Goal: Task Accomplishment & Management: Use online tool/utility

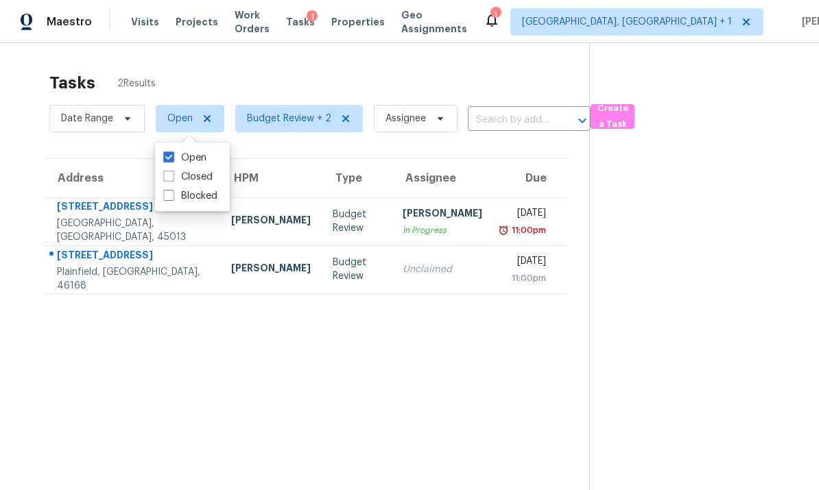
click at [167, 178] on span at bounding box center [168, 176] width 11 height 11
click at [167, 178] on input "Closed" at bounding box center [167, 174] width 9 height 9
checkbox input "true"
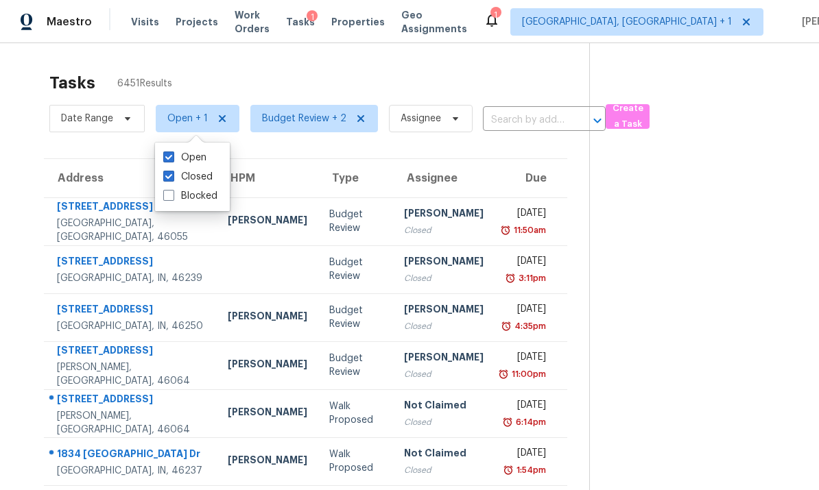
click at [168, 161] on span at bounding box center [168, 157] width 11 height 11
click at [168, 160] on input "Open" at bounding box center [167, 155] width 9 height 9
checkbox input "false"
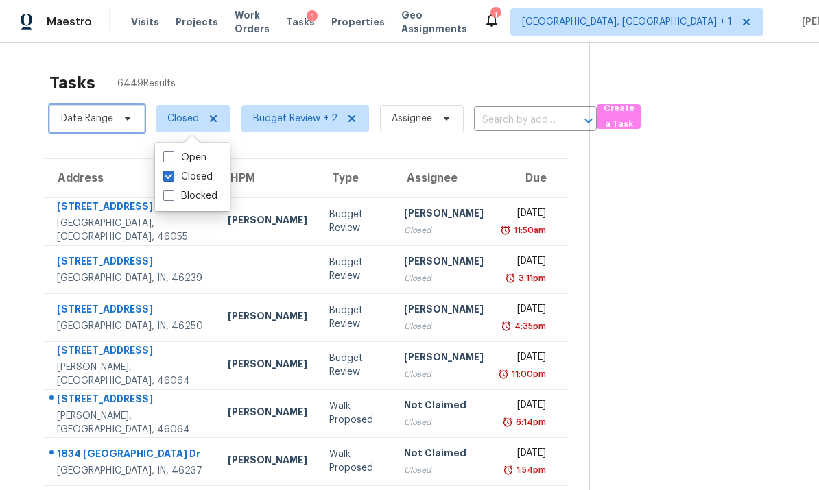
click at [101, 120] on span "Date Range" at bounding box center [87, 119] width 52 height 14
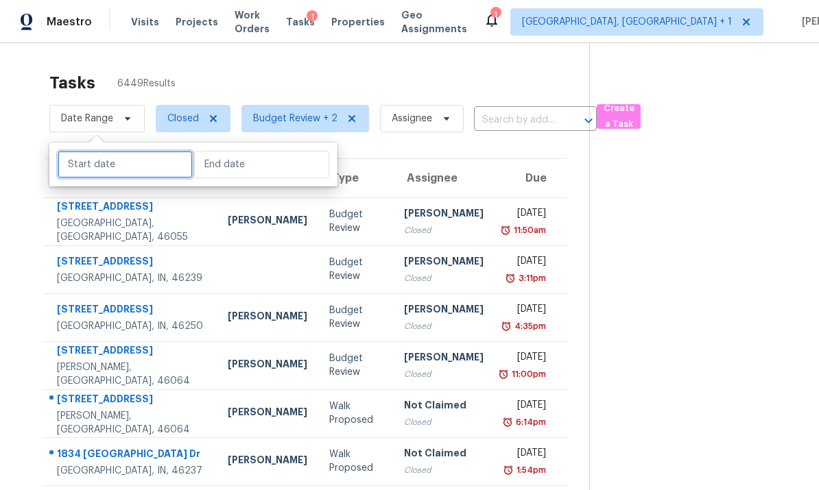
click at [146, 162] on input "text" at bounding box center [125, 164] width 135 height 27
select select "7"
select select "2025"
select select "8"
select select "2025"
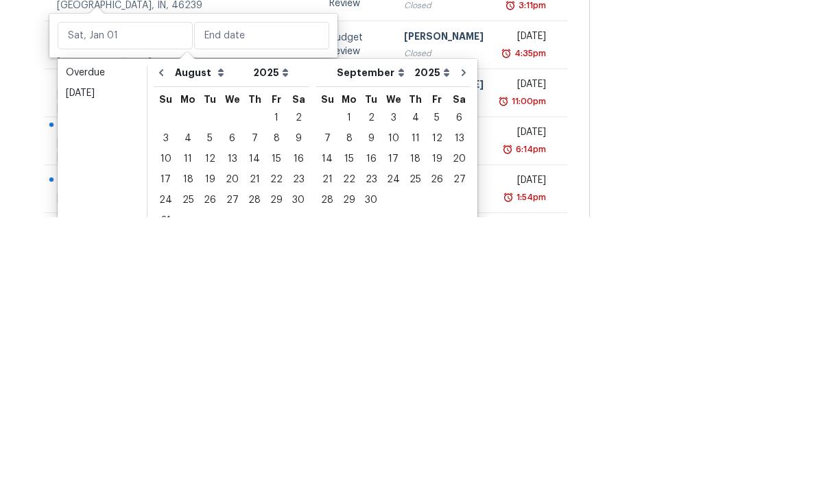
scroll to position [51, 0]
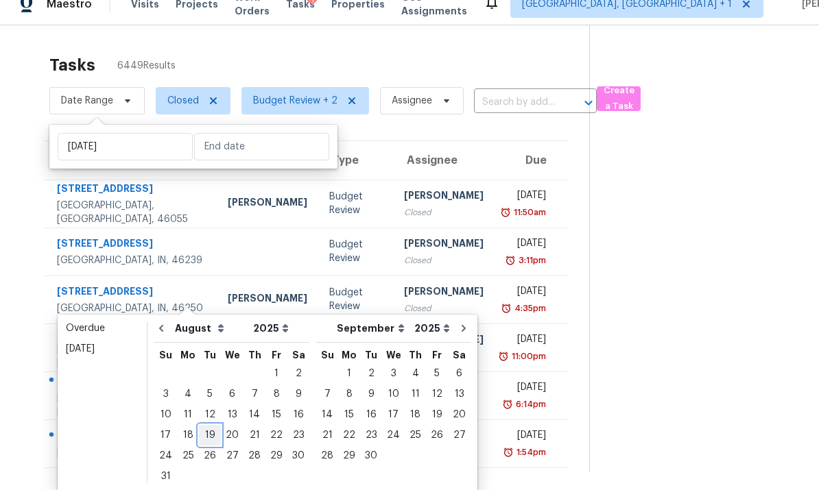
click at [210, 426] on div "19" at bounding box center [210, 435] width 22 height 19
type input "[DATE]"
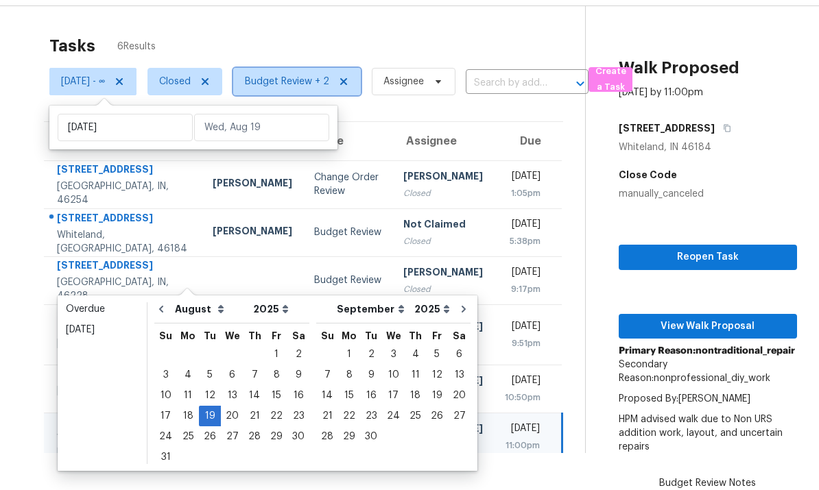
click at [303, 75] on span "Budget Review + 2" at bounding box center [287, 82] width 84 height 14
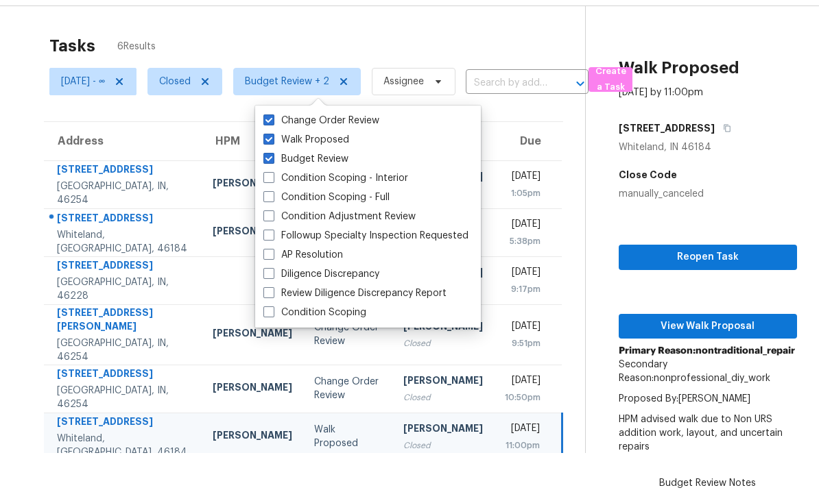
click at [274, 115] on span at bounding box center [268, 120] width 11 height 11
click at [272, 114] on input "Change Order Review" at bounding box center [267, 118] width 9 height 9
checkbox input "false"
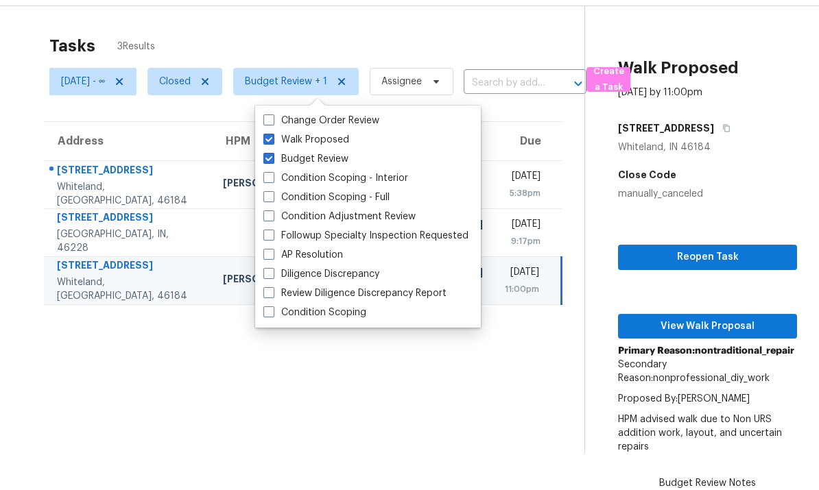
click at [276, 152] on label "Budget Review" at bounding box center [305, 159] width 85 height 14
click at [272, 152] on input "Budget Review" at bounding box center [267, 156] width 9 height 9
checkbox input "false"
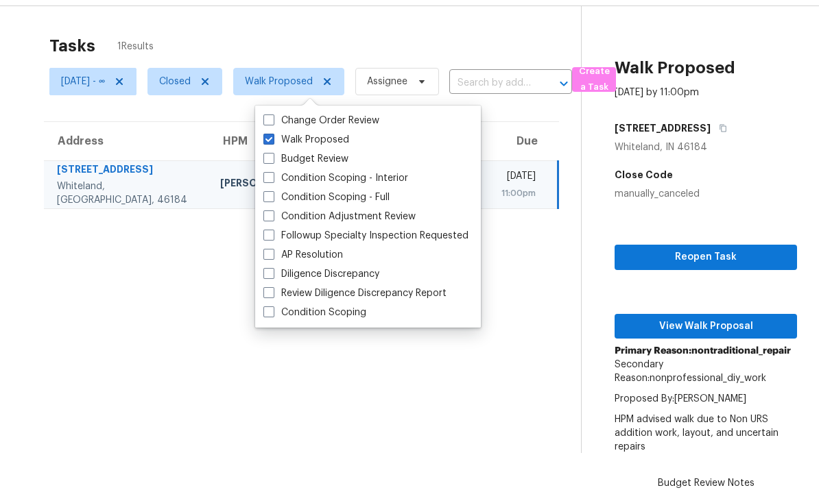
click at [273, 134] on span at bounding box center [268, 139] width 11 height 11
click at [272, 133] on input "Walk Proposed" at bounding box center [267, 137] width 9 height 9
checkbox input "false"
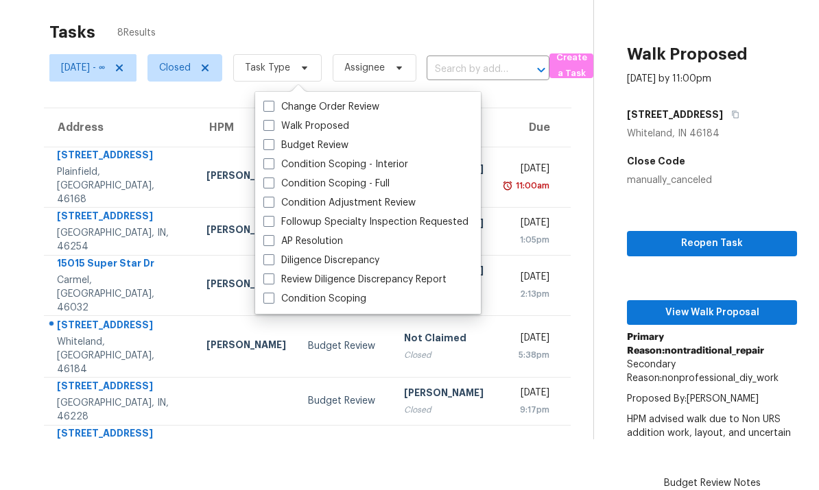
click at [274, 186] on label "Condition Scoping - Full" at bounding box center [326, 184] width 126 height 14
click at [272, 186] on input "Condition Scoping - Full" at bounding box center [267, 181] width 9 height 9
checkbox input "true"
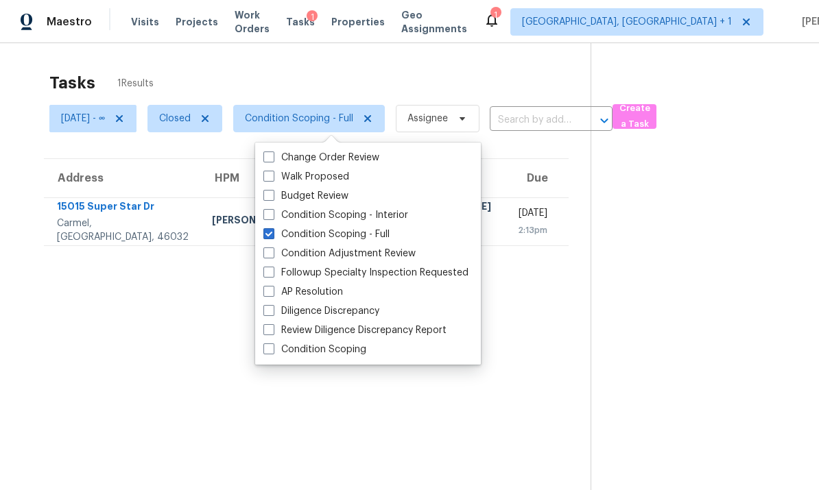
click at [276, 209] on label "Condition Scoping - Interior" at bounding box center [335, 216] width 145 height 14
click at [272, 209] on input "Condition Scoping - Interior" at bounding box center [267, 213] width 9 height 9
checkbox input "true"
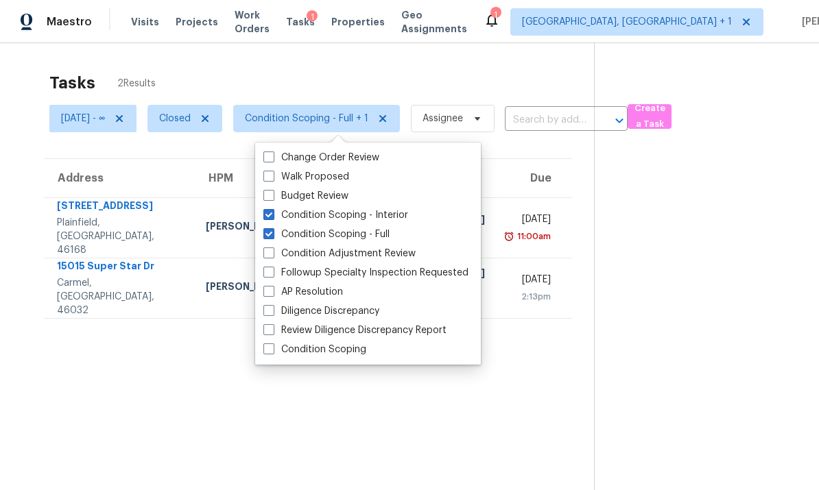
click at [121, 383] on section "Tasks 2 Results [DATE] - ∞ Closed Condition Scoping - Full + 1 Assignee ​ Creat…" at bounding box center [308, 299] width 572 height 469
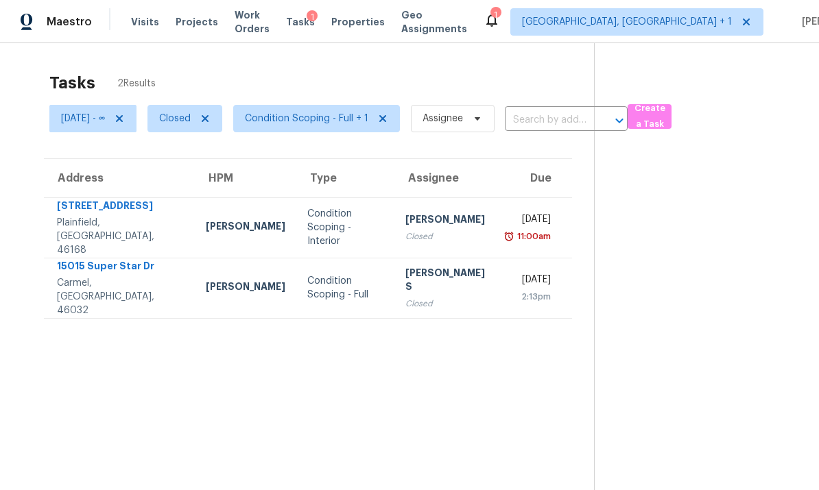
click at [115, 259] on div "15015 Super Star Dr" at bounding box center [120, 267] width 127 height 17
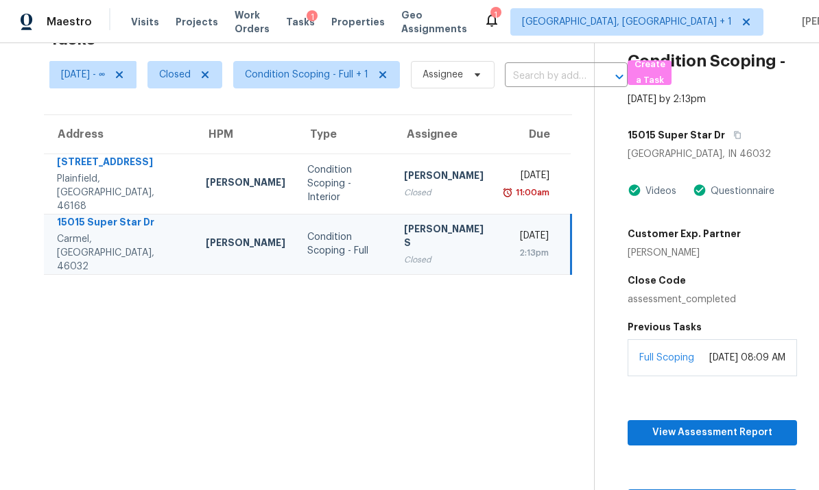
scroll to position [43, 0]
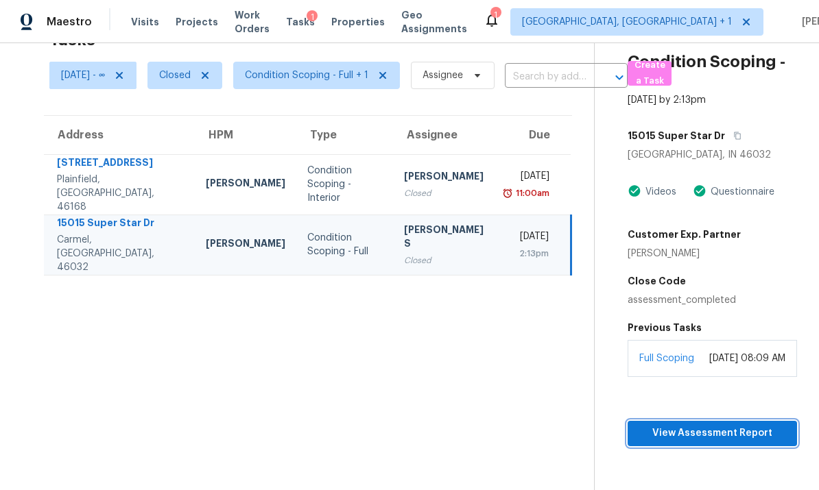
click at [722, 425] on span "View Assessment Report" at bounding box center [712, 433] width 147 height 17
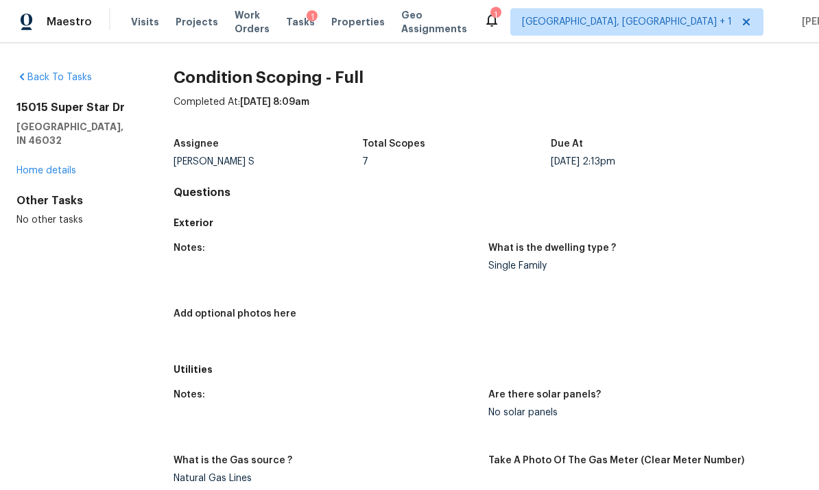
click at [49, 166] on link "Home details" at bounding box center [46, 171] width 60 height 10
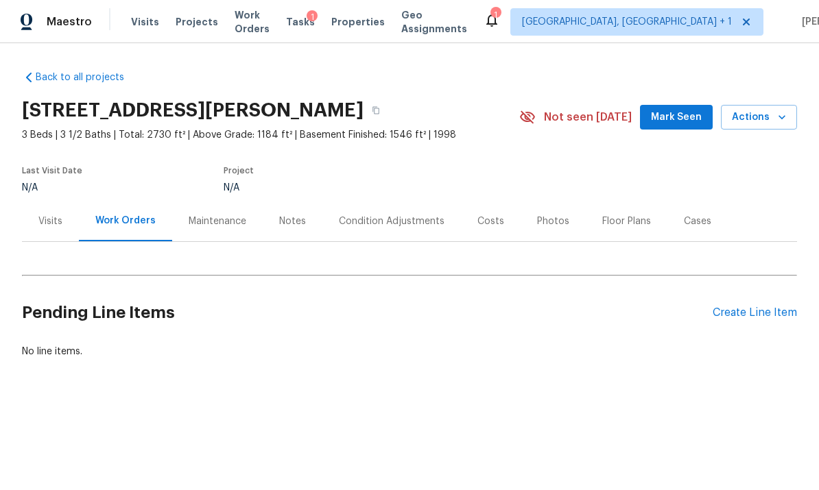
click at [404, 221] on div "Condition Adjustments" at bounding box center [392, 222] width 106 height 14
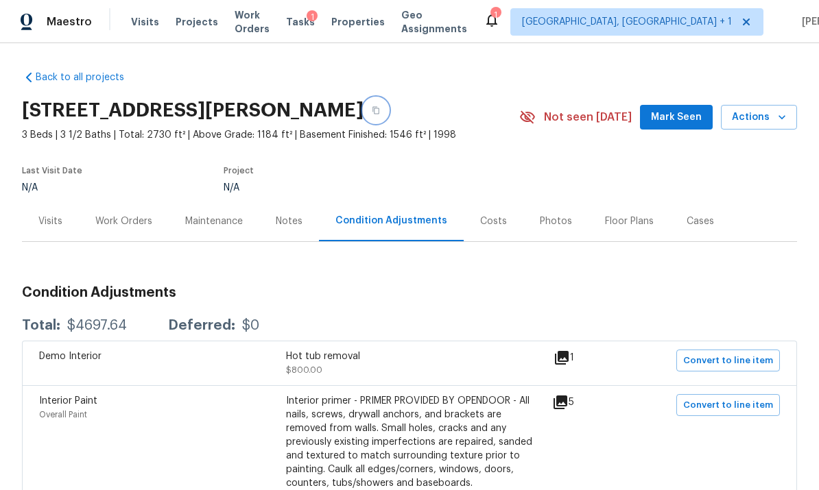
click at [379, 107] on icon "button" at bounding box center [376, 111] width 7 height 8
click at [380, 106] on icon "button" at bounding box center [376, 110] width 8 height 8
click at [141, 26] on span "Visits" at bounding box center [145, 22] width 28 height 14
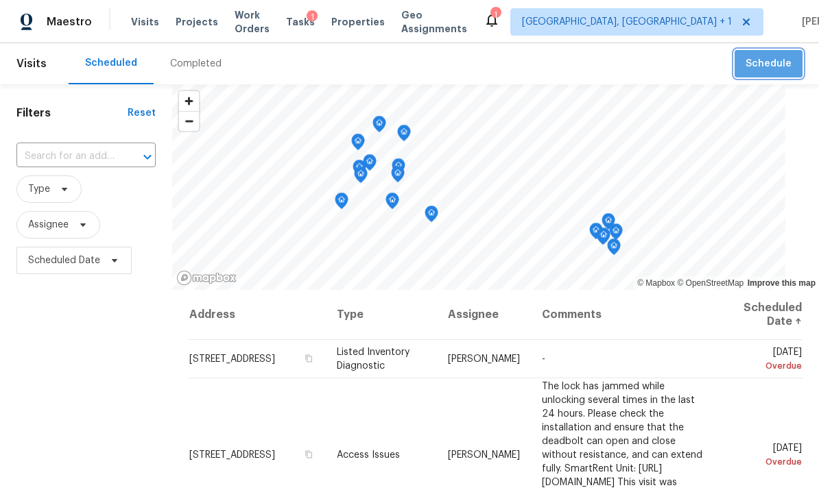
click at [773, 67] on span "Schedule" at bounding box center [769, 64] width 46 height 17
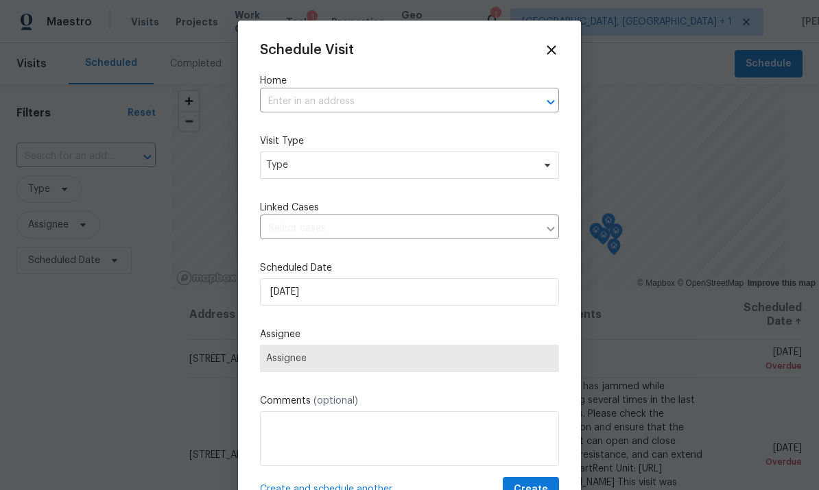
click at [453, 100] on input "text" at bounding box center [390, 101] width 261 height 21
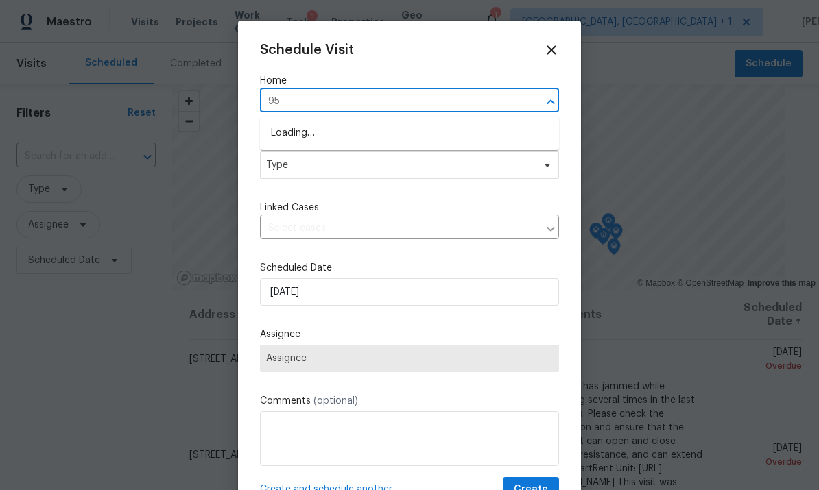
type input "9"
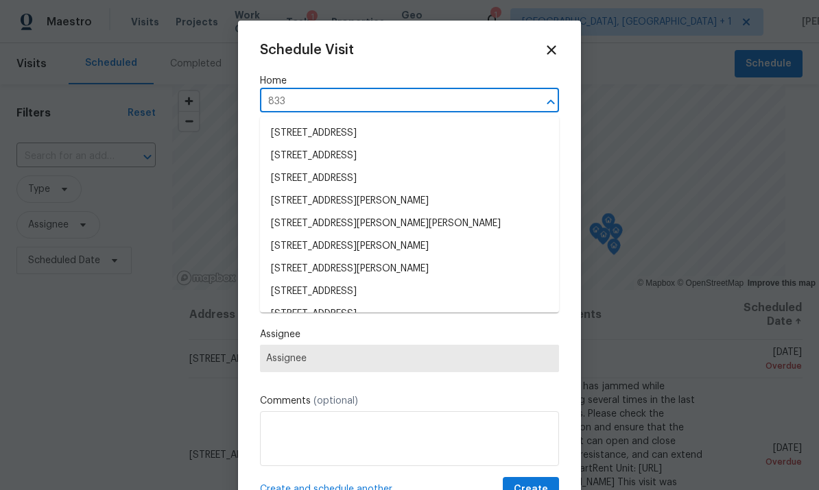
type input "8339"
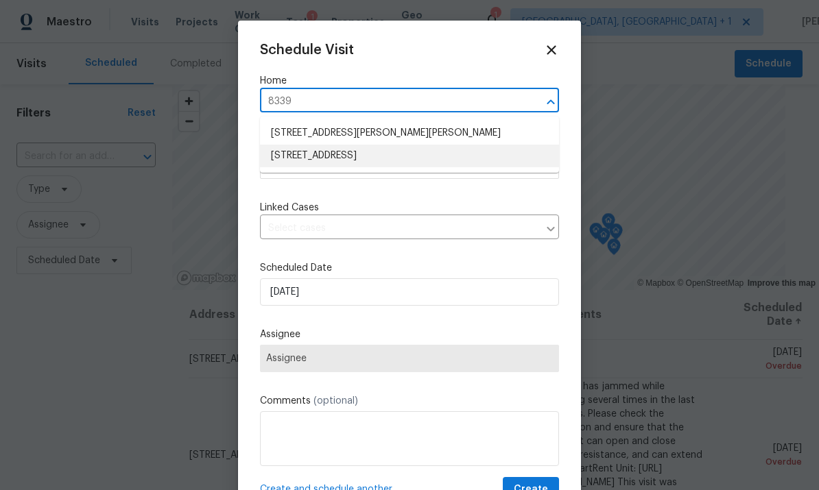
click at [306, 158] on li "[STREET_ADDRESS]" at bounding box center [409, 156] width 299 height 23
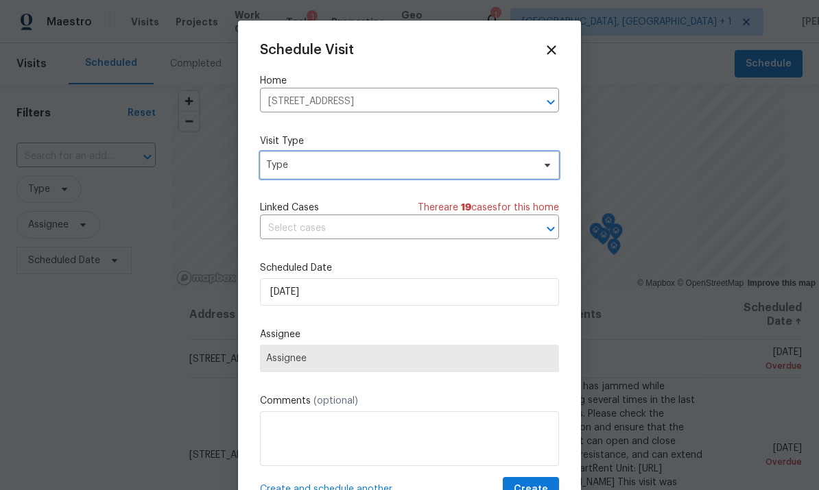
click at [287, 168] on span "Type" at bounding box center [399, 165] width 267 height 14
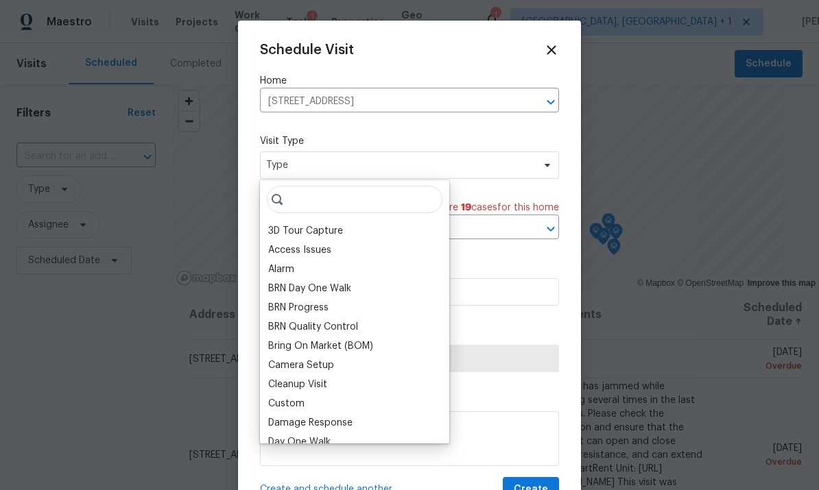
click at [283, 305] on div "BRN Progress" at bounding box center [298, 308] width 60 height 14
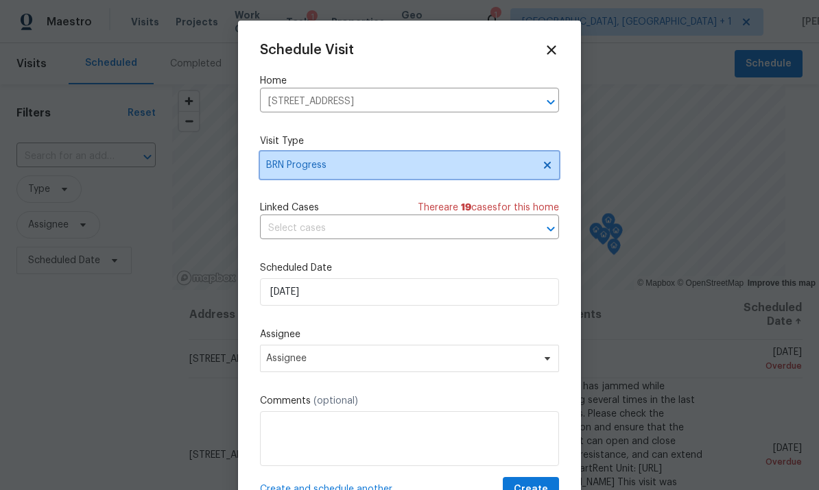
click at [293, 169] on span "BRN Progress" at bounding box center [399, 165] width 267 height 14
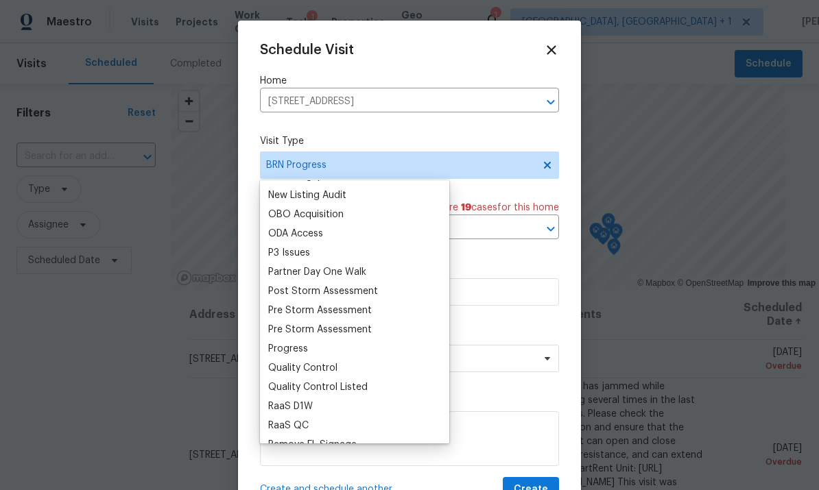
scroll to position [769, 0]
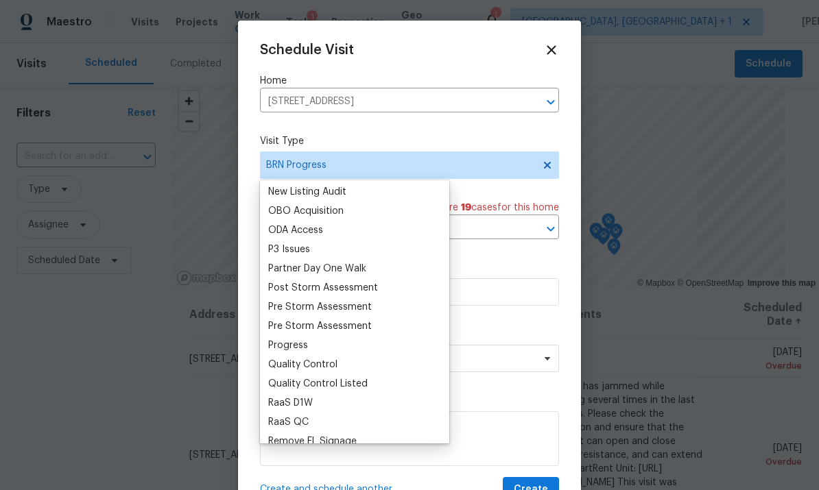
click at [283, 342] on div "Progress" at bounding box center [288, 346] width 40 height 14
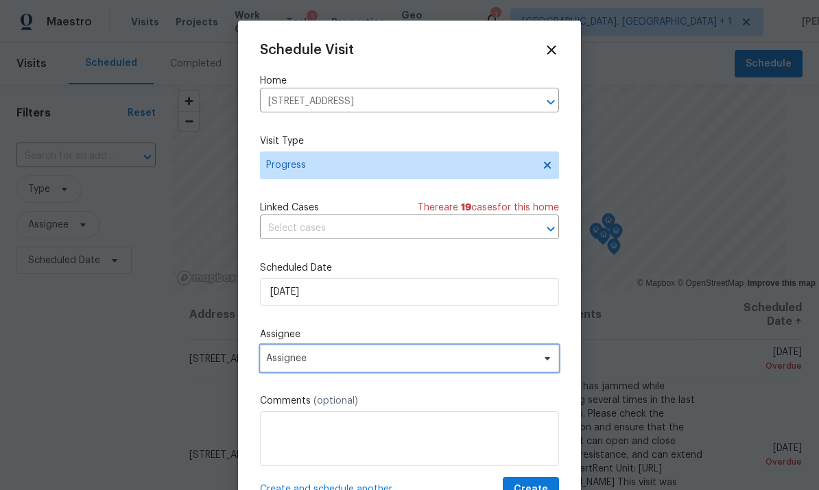
click at [286, 361] on span "Assignee" at bounding box center [400, 358] width 269 height 11
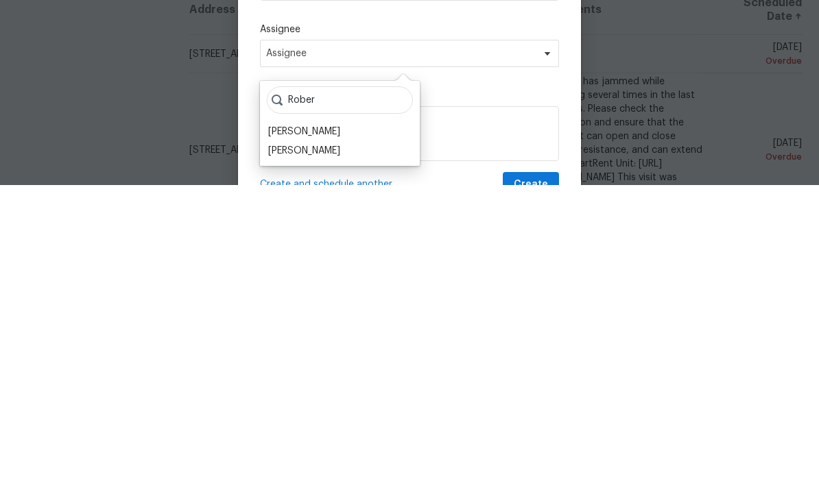
type input "Rober"
click at [305, 449] on div "[PERSON_NAME]" at bounding box center [304, 456] width 72 height 14
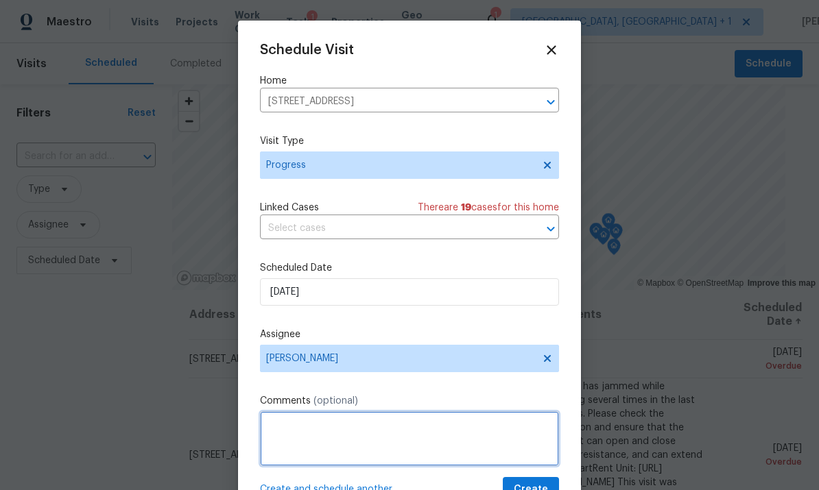
click at [274, 434] on textarea at bounding box center [409, 439] width 299 height 55
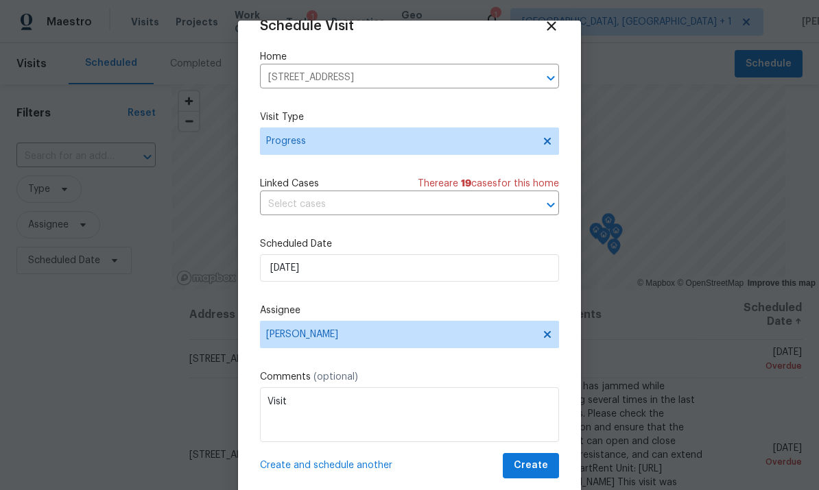
scroll to position [27, 0]
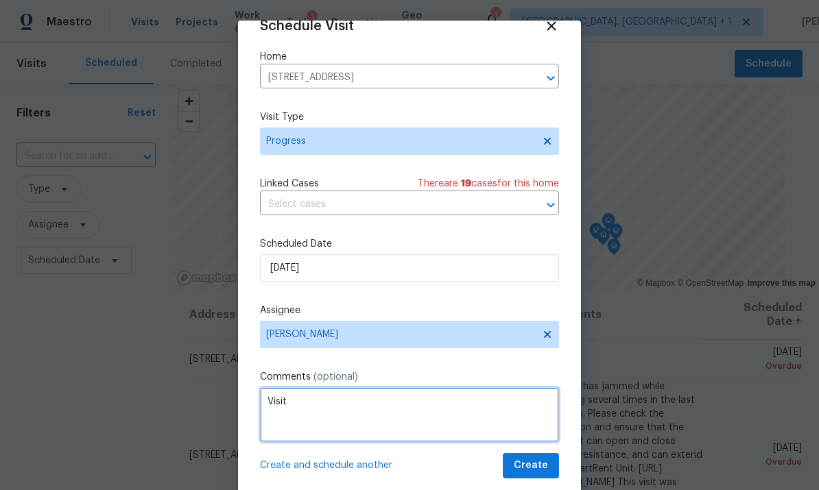
type textarea "Visit"
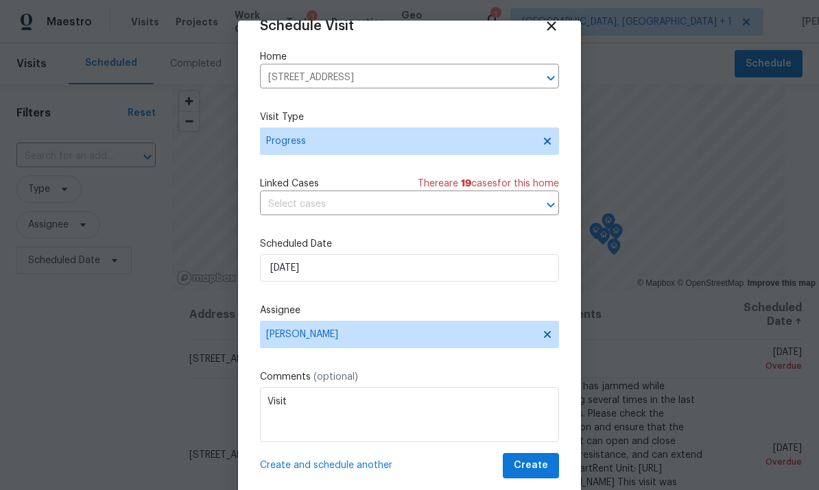
click at [364, 468] on span "Create and schedule another" at bounding box center [326, 466] width 132 height 14
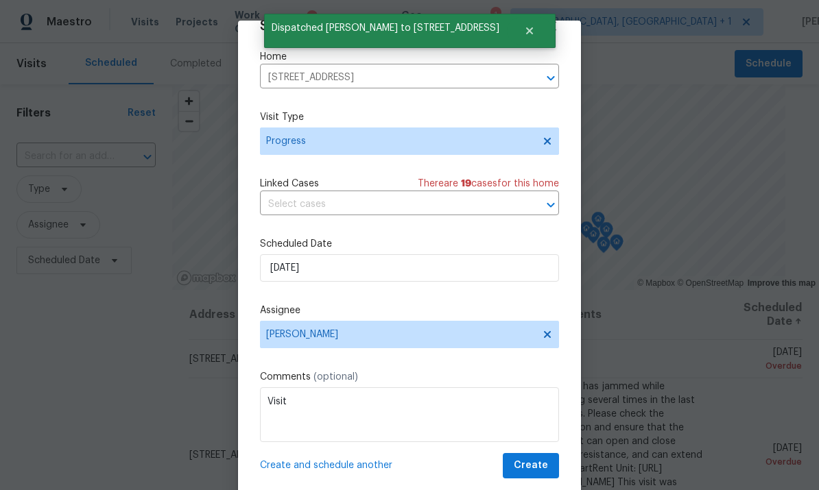
click at [536, 80] on icon "Clear" at bounding box center [533, 78] width 14 height 14
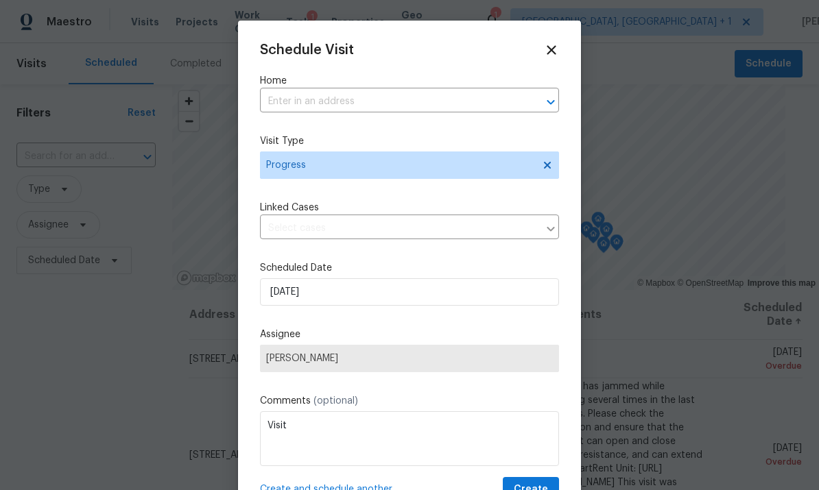
click at [434, 97] on input "text" at bounding box center [390, 101] width 261 height 21
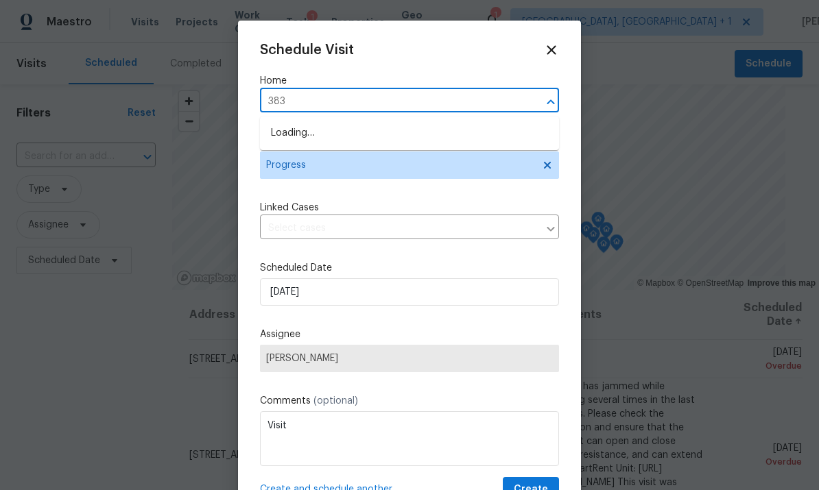
type input "3833"
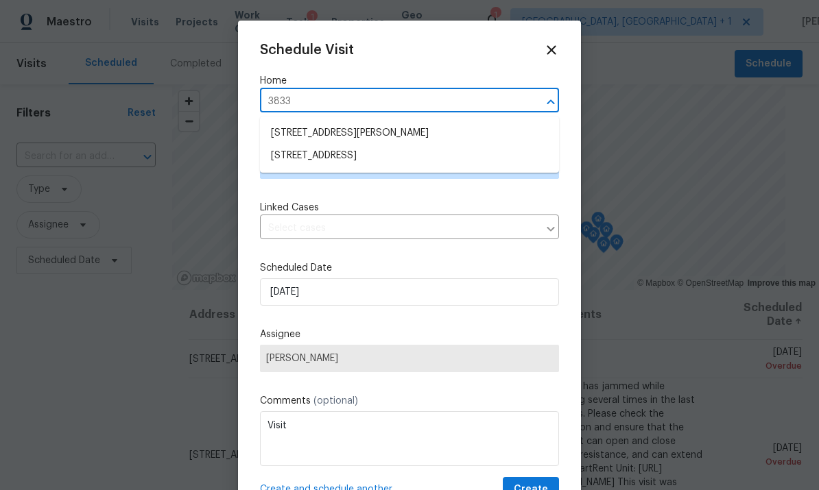
click at [309, 166] on li "[STREET_ADDRESS]" at bounding box center [409, 156] width 299 height 23
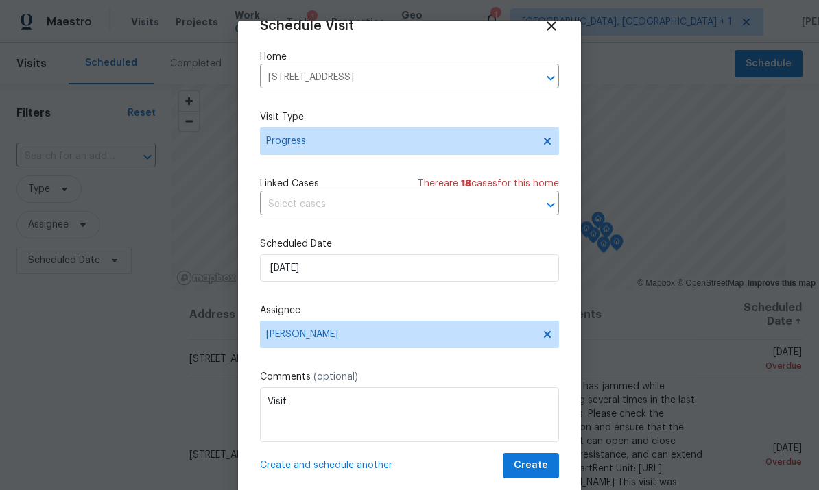
scroll to position [27, 0]
click at [373, 464] on span "Create and schedule another" at bounding box center [326, 466] width 132 height 14
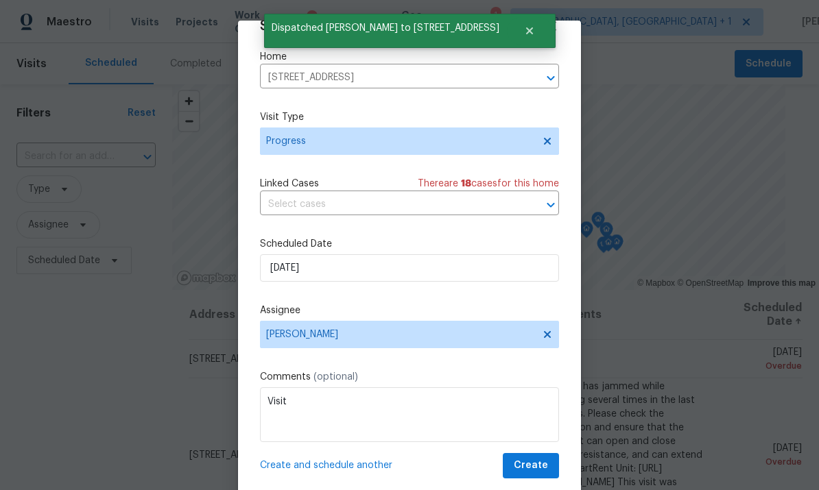
click at [530, 80] on icon "Clear" at bounding box center [533, 78] width 8 height 8
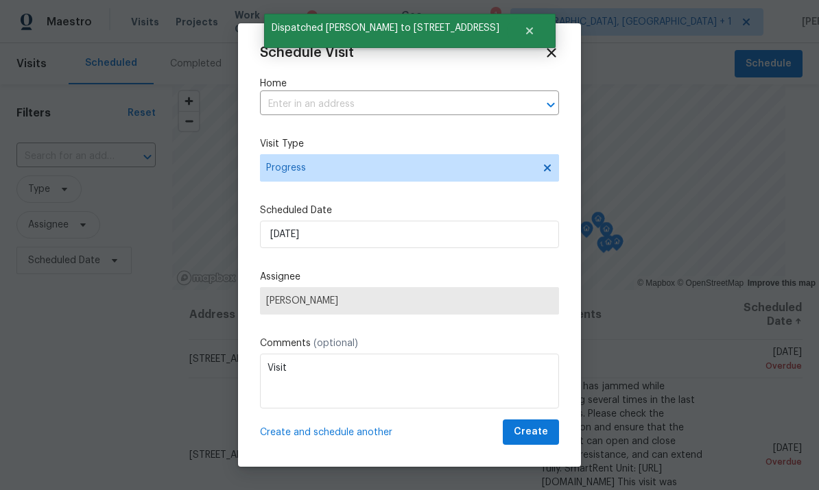
scroll to position [0, 0]
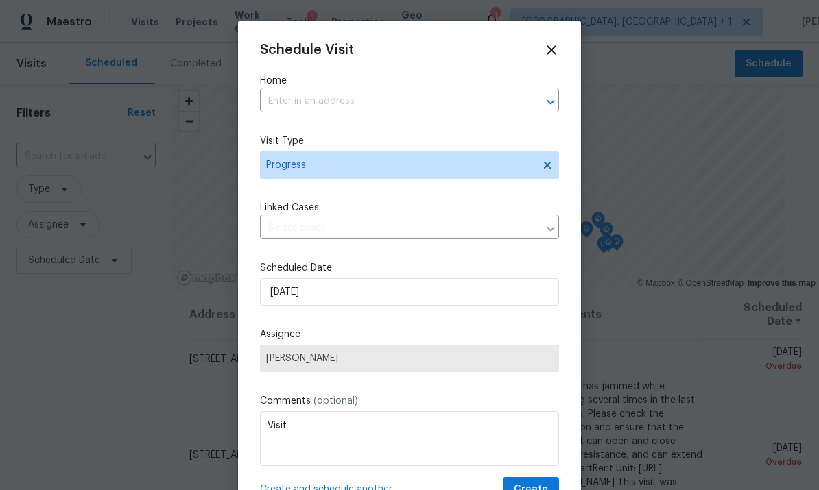
click at [425, 107] on input "text" at bounding box center [390, 101] width 261 height 21
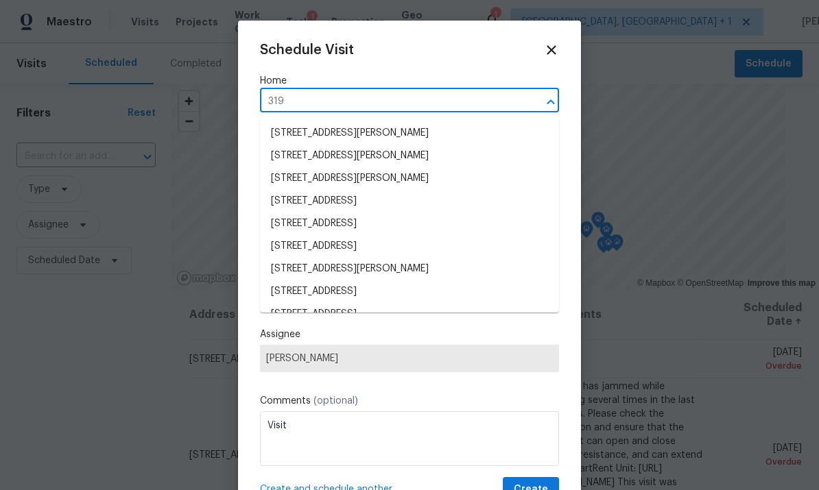
type input "3198"
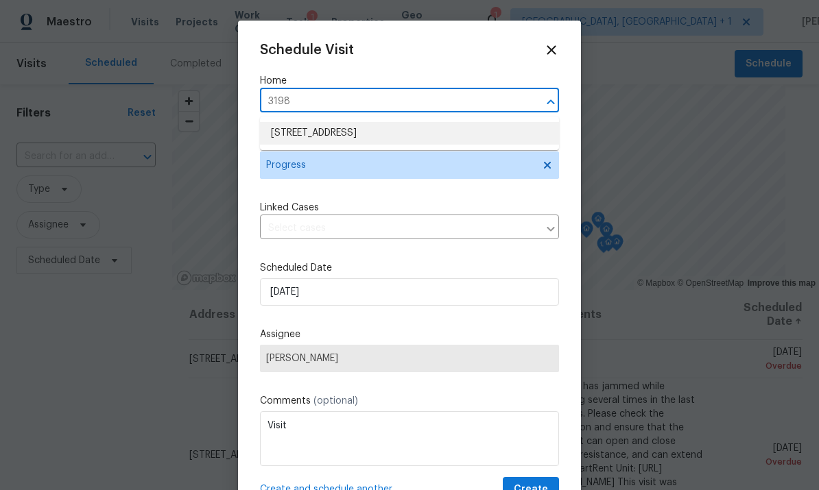
click at [300, 132] on li "[STREET_ADDRESS]" at bounding box center [409, 133] width 299 height 23
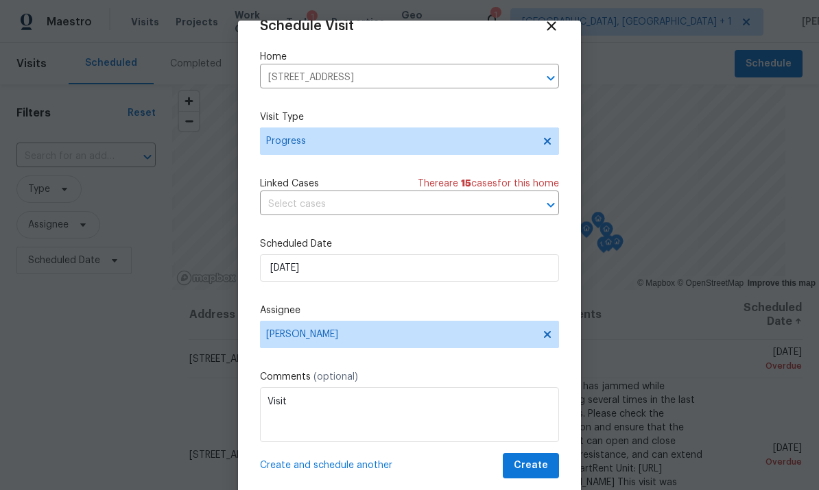
scroll to position [27, 0]
click at [382, 466] on span "Create and schedule another" at bounding box center [326, 466] width 132 height 14
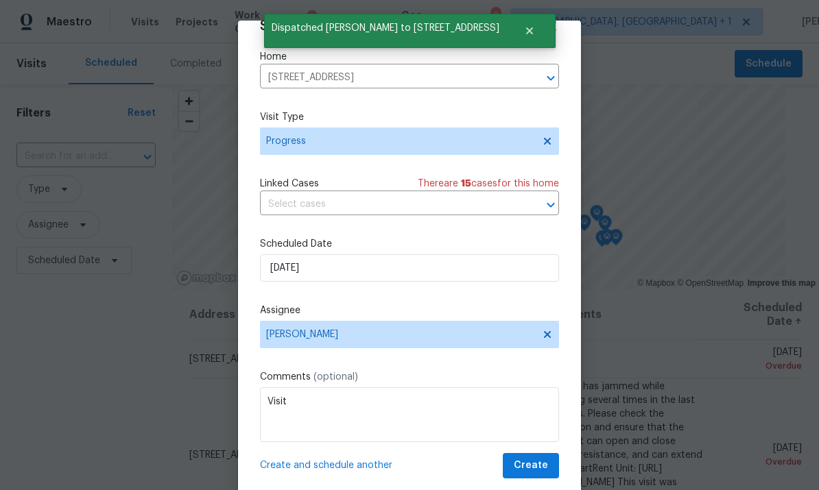
click at [530, 80] on icon "Clear" at bounding box center [533, 78] width 8 height 8
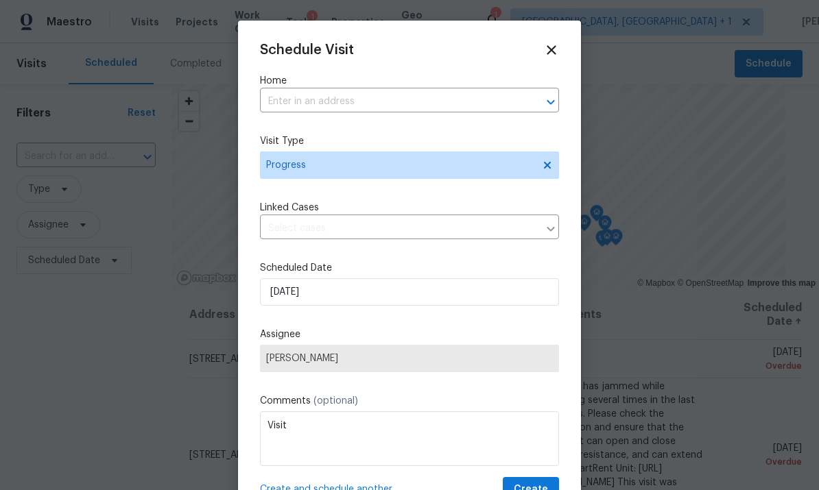
click at [420, 106] on input "text" at bounding box center [390, 101] width 261 height 21
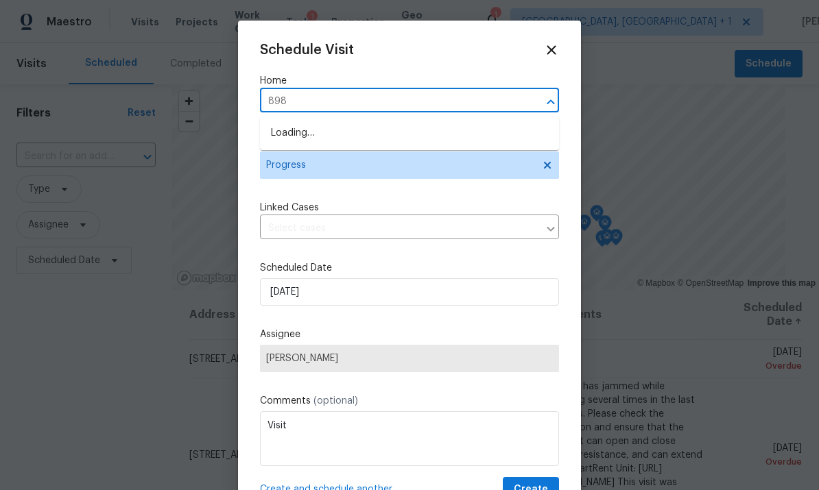
type input "8980"
click at [395, 139] on li "[STREET_ADDRESS]" at bounding box center [409, 133] width 299 height 23
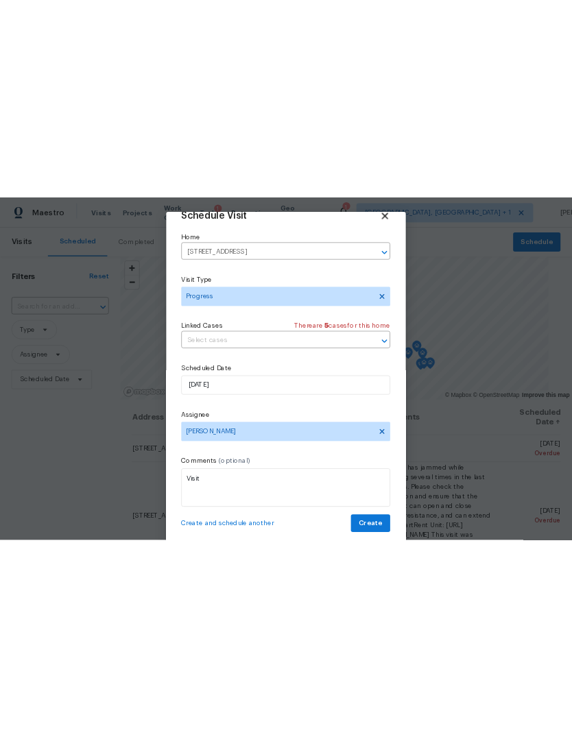
scroll to position [27, 0]
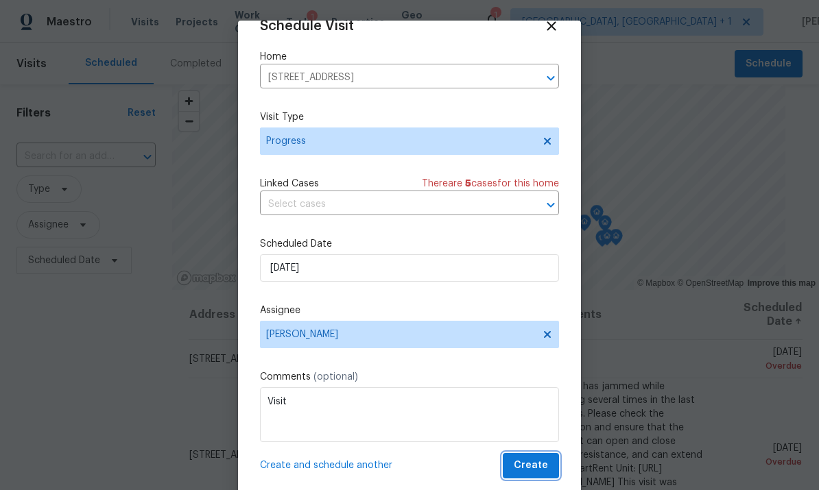
click at [540, 470] on span "Create" at bounding box center [531, 466] width 34 height 17
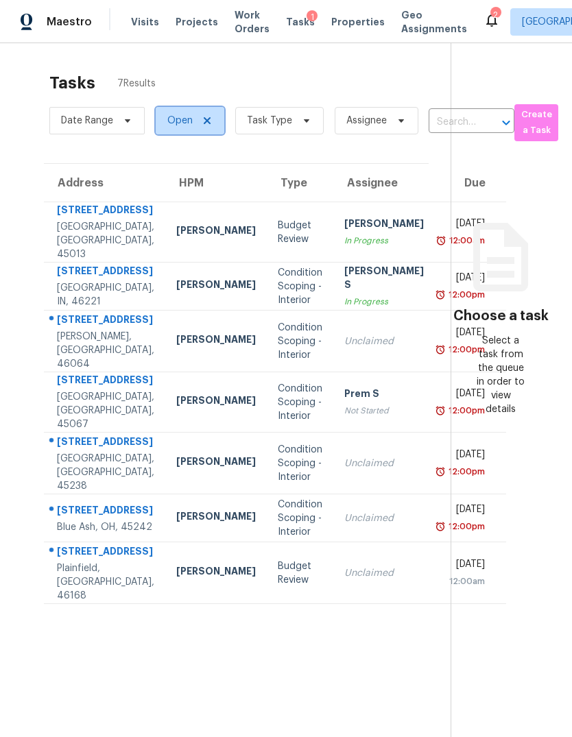
click at [171, 127] on span "Open" at bounding box center [179, 121] width 25 height 14
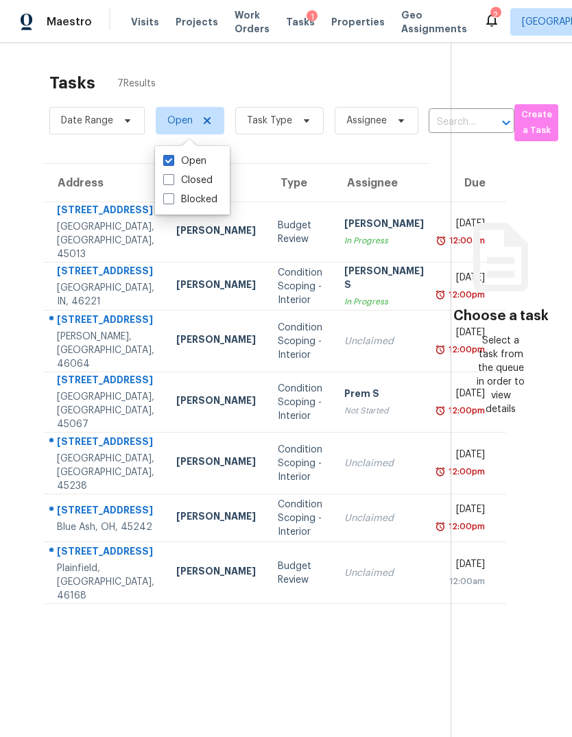
click at [173, 182] on span at bounding box center [168, 179] width 11 height 11
click at [172, 182] on input "Closed" at bounding box center [167, 178] width 9 height 9
checkbox input "true"
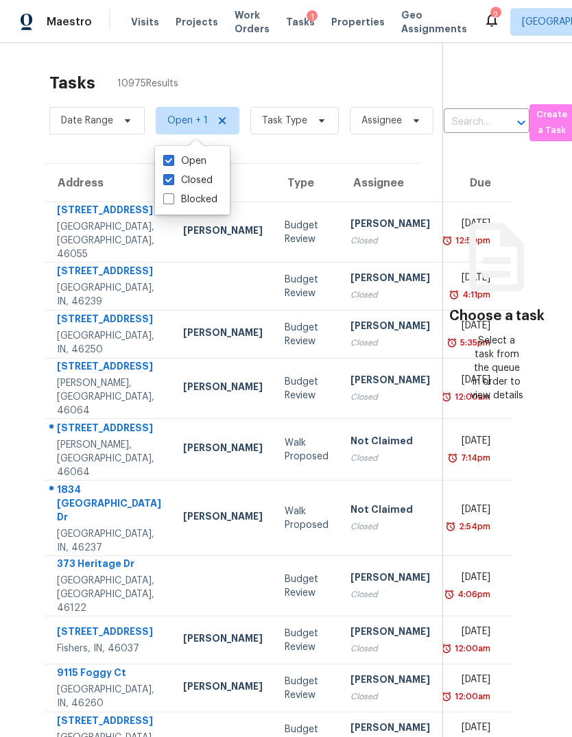
click at [171, 161] on span at bounding box center [168, 160] width 11 height 11
click at [171, 161] on input "Open" at bounding box center [167, 158] width 9 height 9
checkbox input "false"
click at [277, 121] on span "Task Type" at bounding box center [275, 121] width 45 height 14
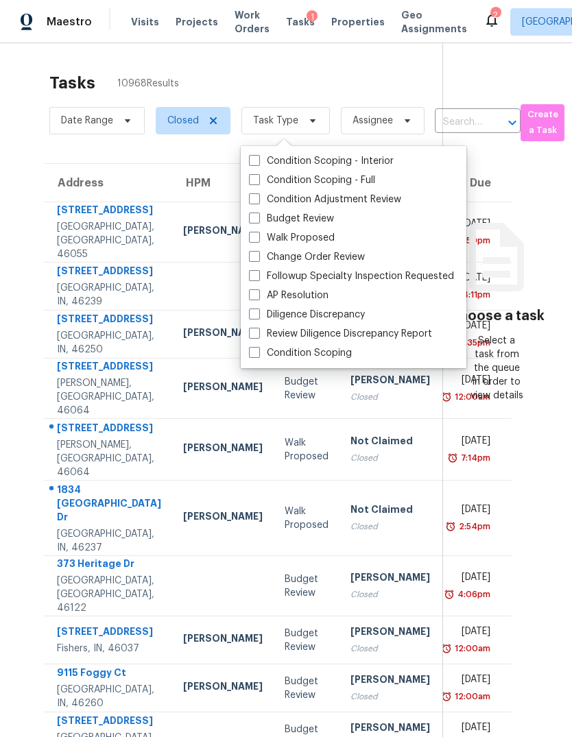
click at [255, 176] on span at bounding box center [254, 179] width 11 height 11
click at [255, 176] on input "Condition Scoping - Full" at bounding box center [253, 178] width 9 height 9
checkbox input "true"
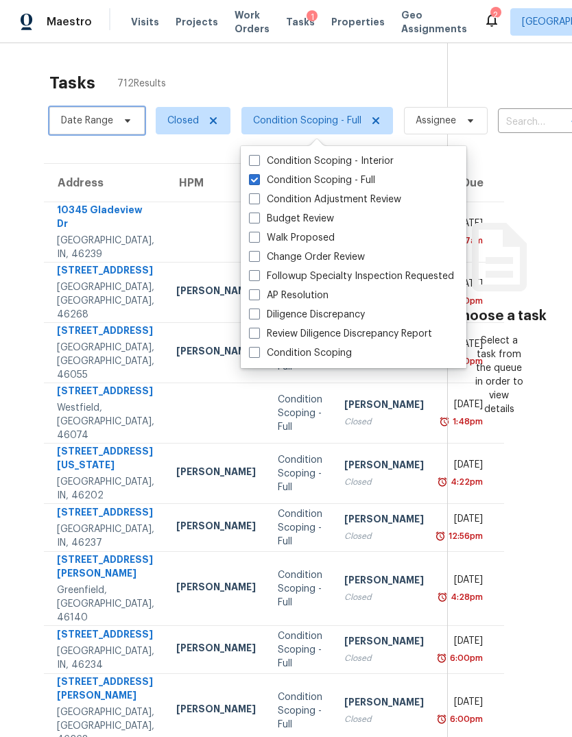
click at [96, 119] on span "Date Range" at bounding box center [87, 121] width 52 height 14
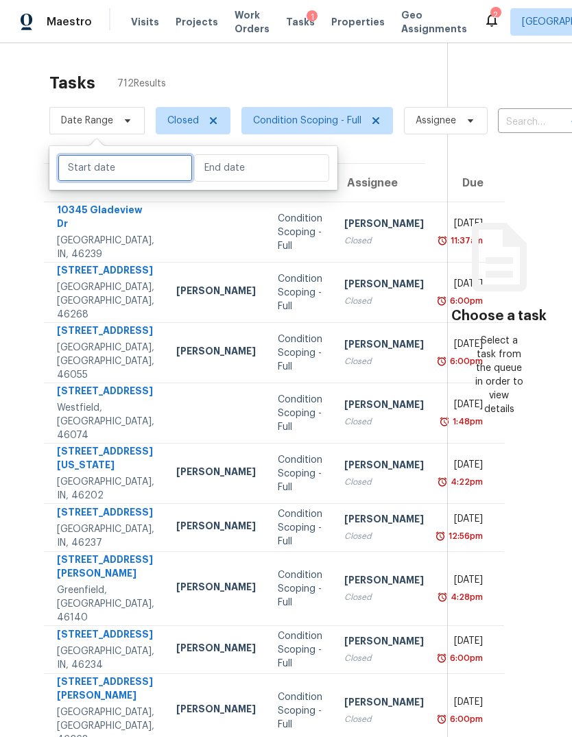
click at [144, 174] on input "text" at bounding box center [125, 167] width 135 height 27
select select "7"
select select "2025"
select select "8"
select select "2025"
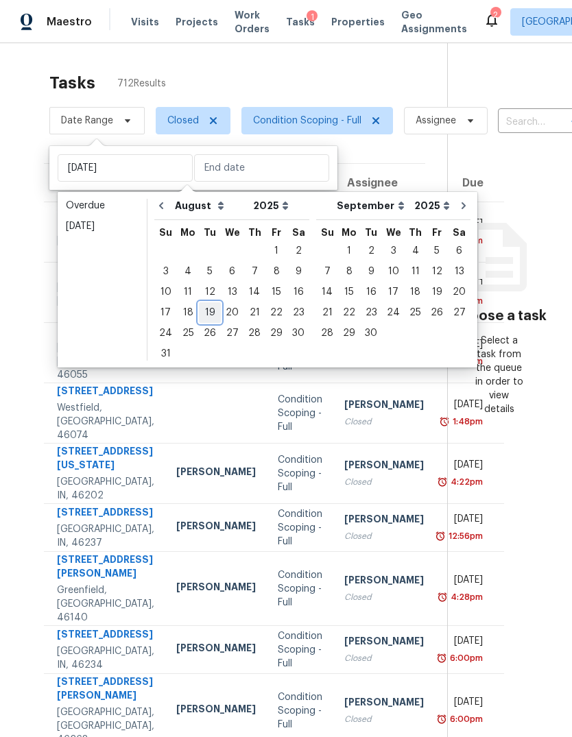
click at [205, 309] on div "19" at bounding box center [210, 312] width 22 height 19
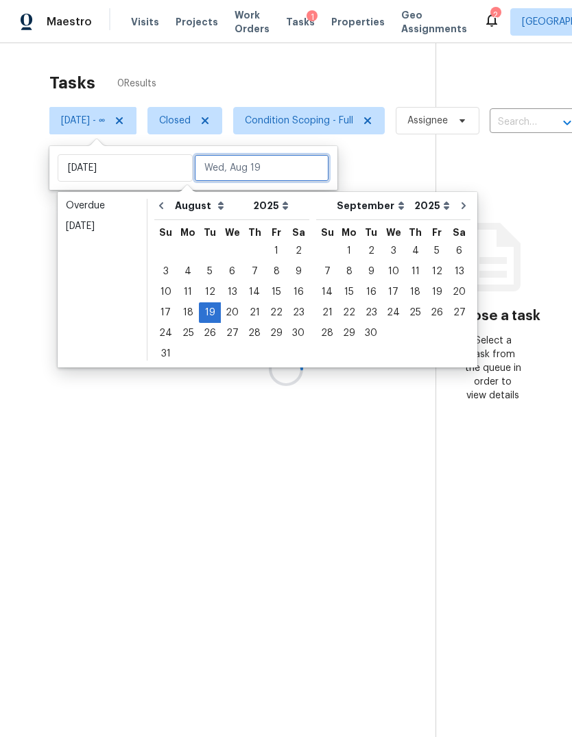
type input "[DATE]"
click at [513, 170] on section "Choose a task Select a task from the queue in order to view details" at bounding box center [494, 411] width 112 height 737
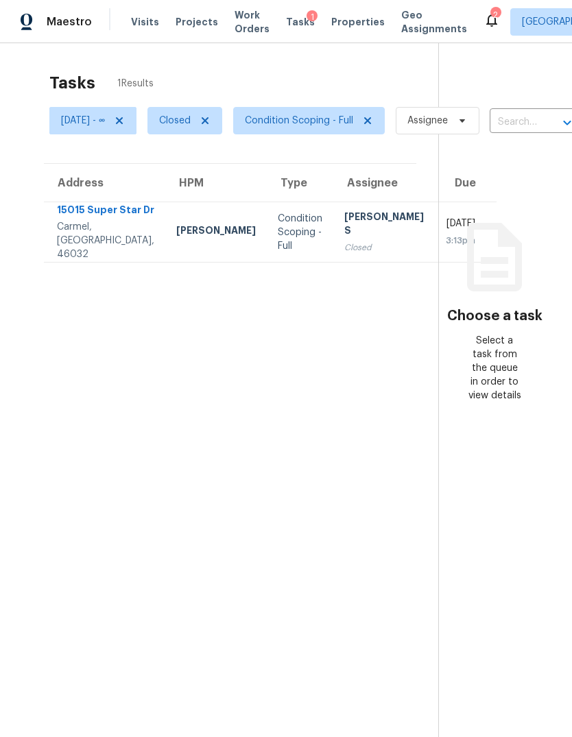
click at [99, 220] on div "15015 Super Star Dr" at bounding box center [105, 211] width 97 height 17
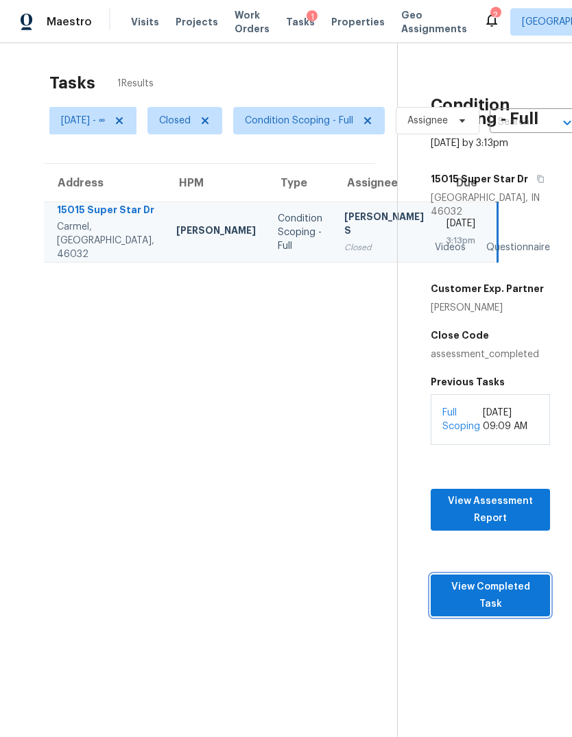
click at [497, 595] on span "View Completed Task" at bounding box center [490, 596] width 97 height 34
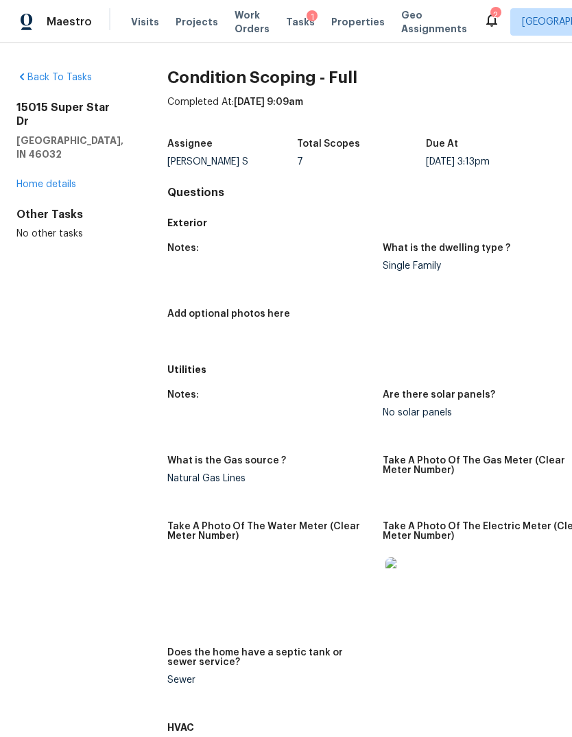
click at [45, 189] on link "Home details" at bounding box center [46, 185] width 60 height 10
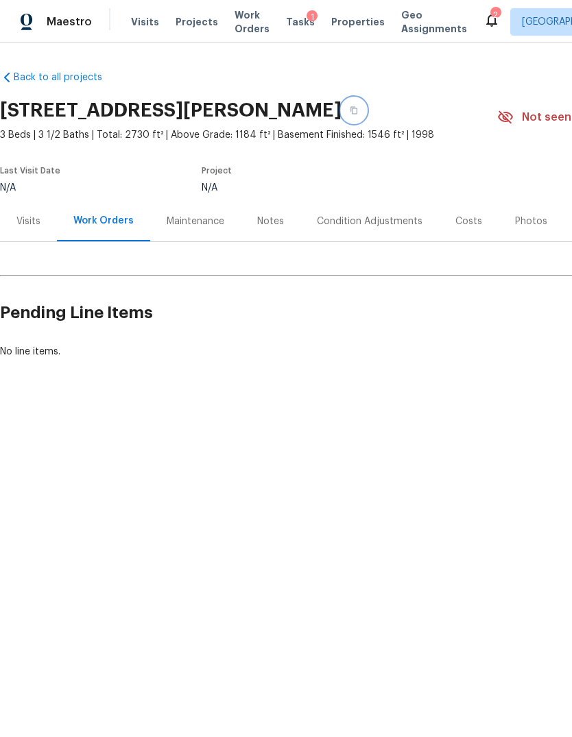
click at [366, 102] on button "button" at bounding box center [354, 110] width 25 height 25
click at [366, 105] on button "button" at bounding box center [354, 110] width 25 height 25
